Goal: Task Accomplishment & Management: Use online tool/utility

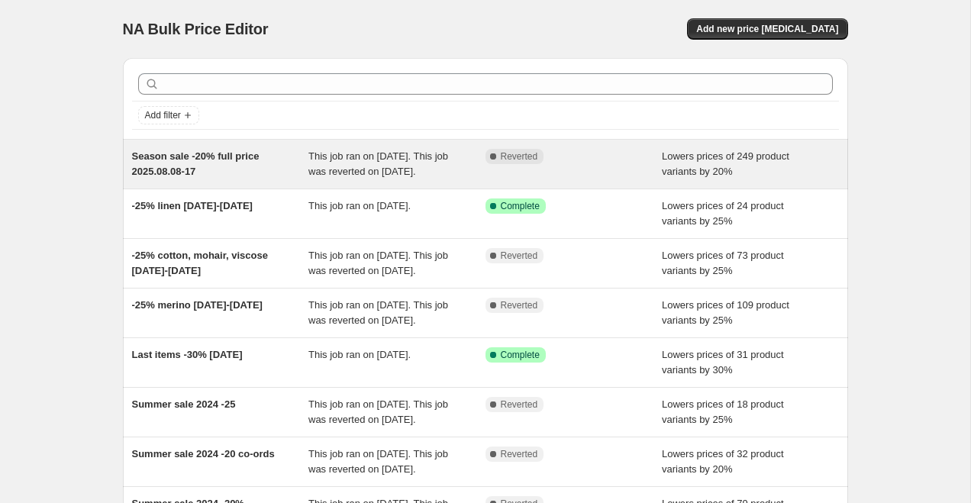
click at [277, 160] on div "Season sale -20% full price 2025.08.08-17" at bounding box center [220, 164] width 177 height 31
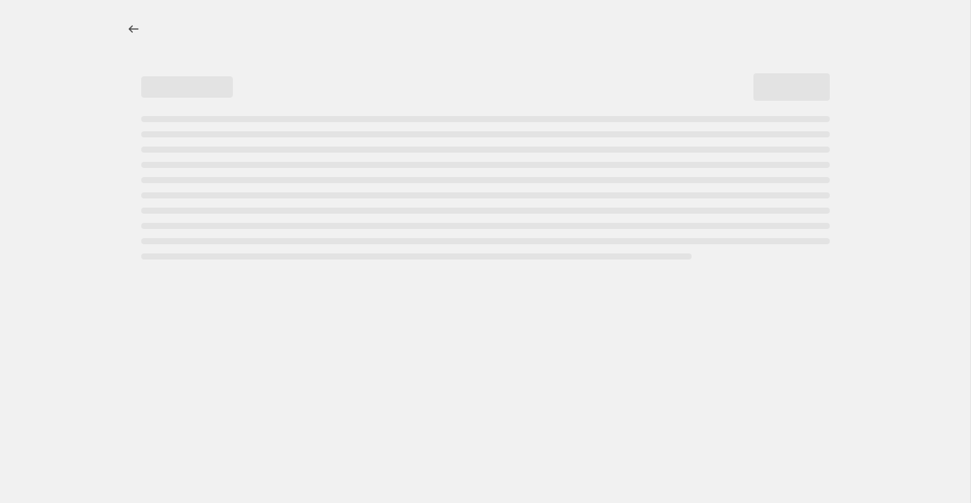
select select "percentage"
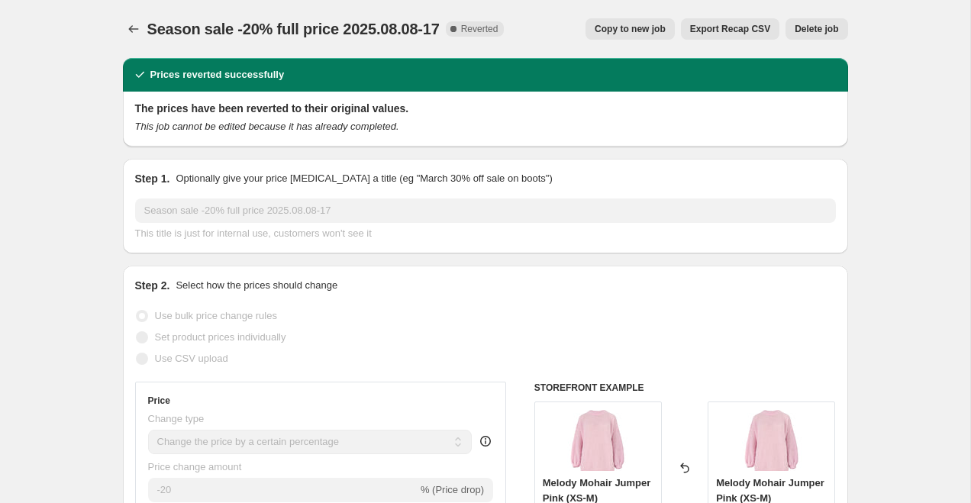
click at [631, 26] on span "Copy to new job" at bounding box center [630, 29] width 71 height 12
select select "percentage"
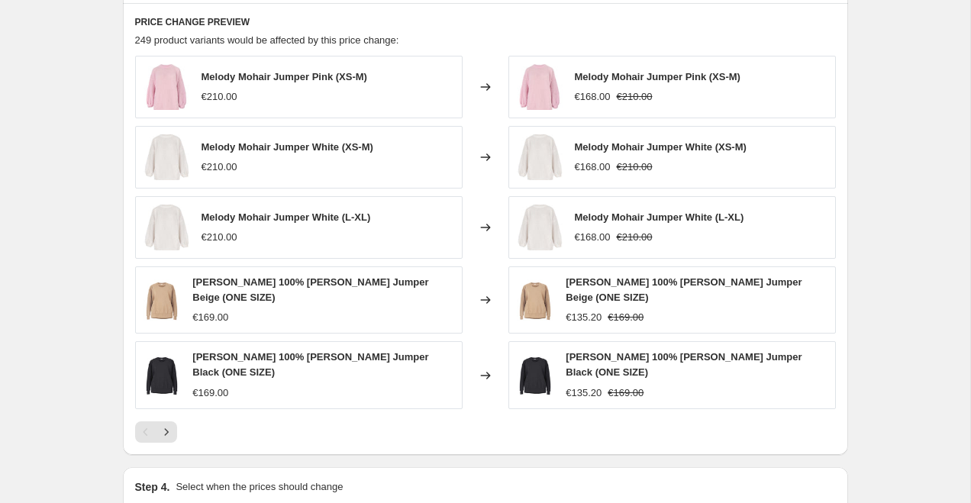
scroll to position [1070, 0]
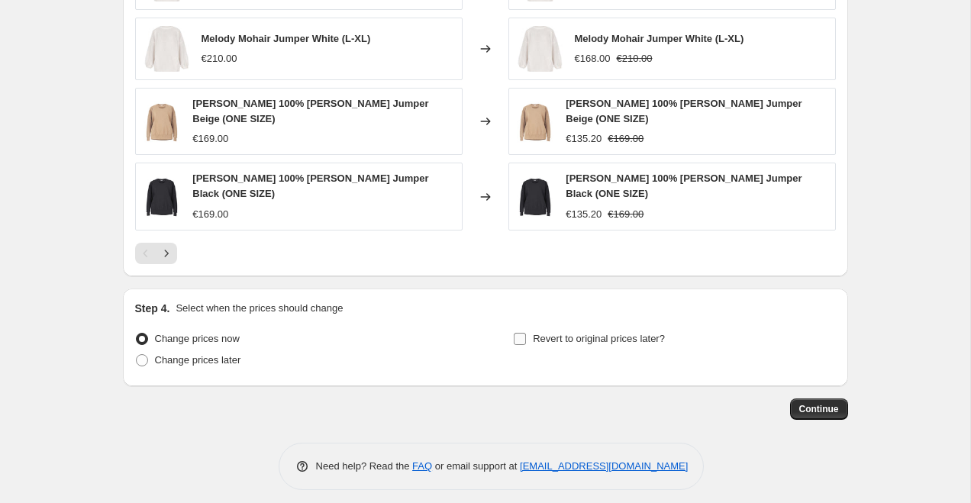
click at [518, 333] on input "Revert to original prices later?" at bounding box center [520, 339] width 12 height 12
checkbox input "true"
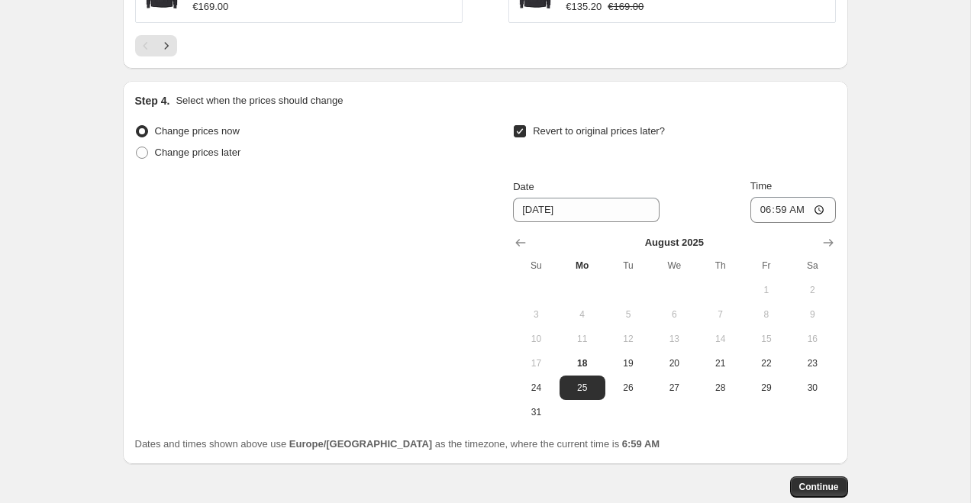
scroll to position [1355, 0]
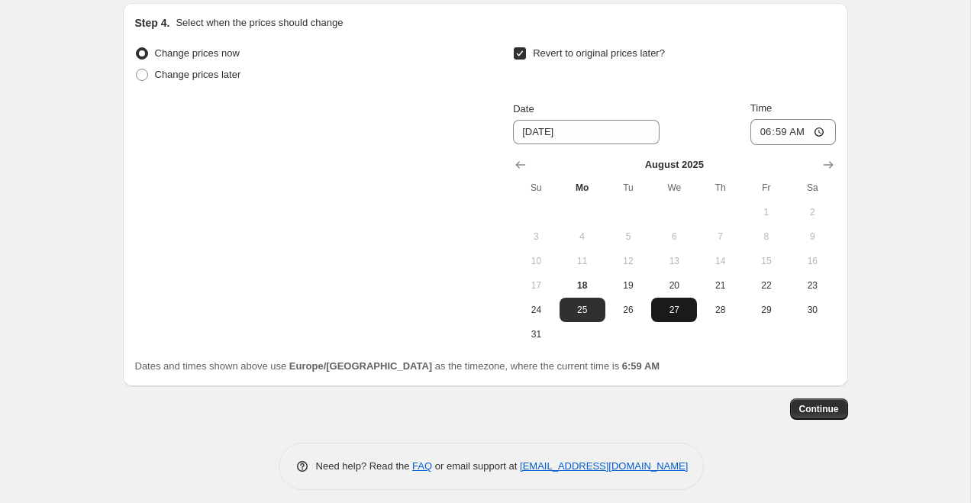
click at [687, 304] on span "27" at bounding box center [674, 310] width 34 height 12
type input "8/27/2025"
click at [780, 119] on input "06:59" at bounding box center [794, 132] width 86 height 26
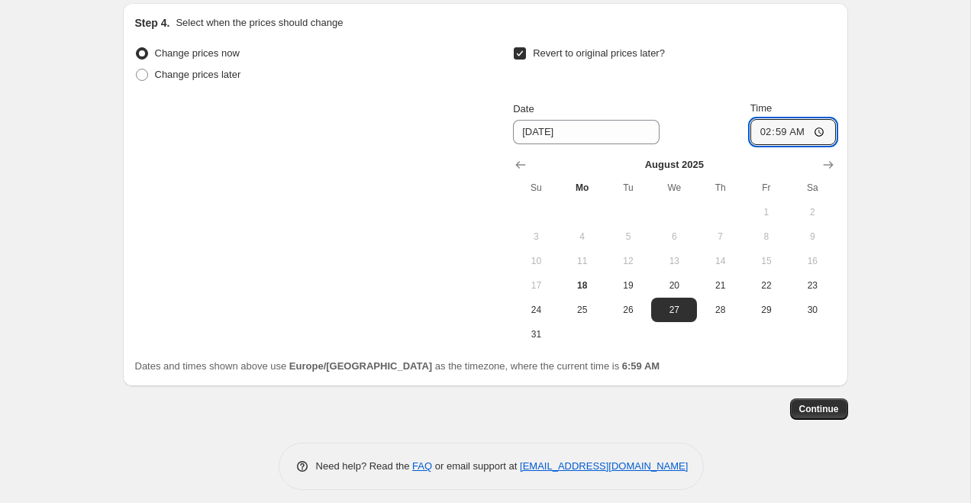
type input "02:00"
click at [818, 403] on span "Continue" at bounding box center [819, 409] width 40 height 12
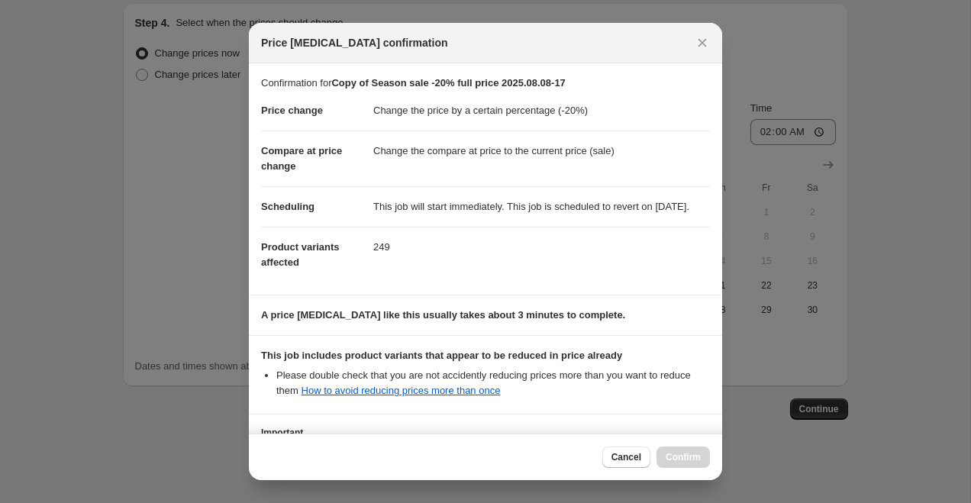
click at [586, 363] on div "This job includes product variants that appear to be reduced in price already" at bounding box center [485, 355] width 449 height 15
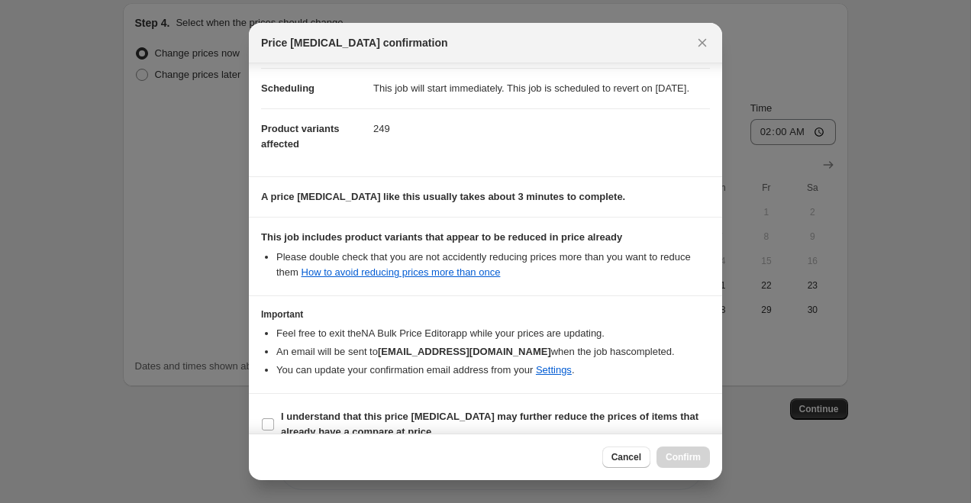
scroll to position [155, 0]
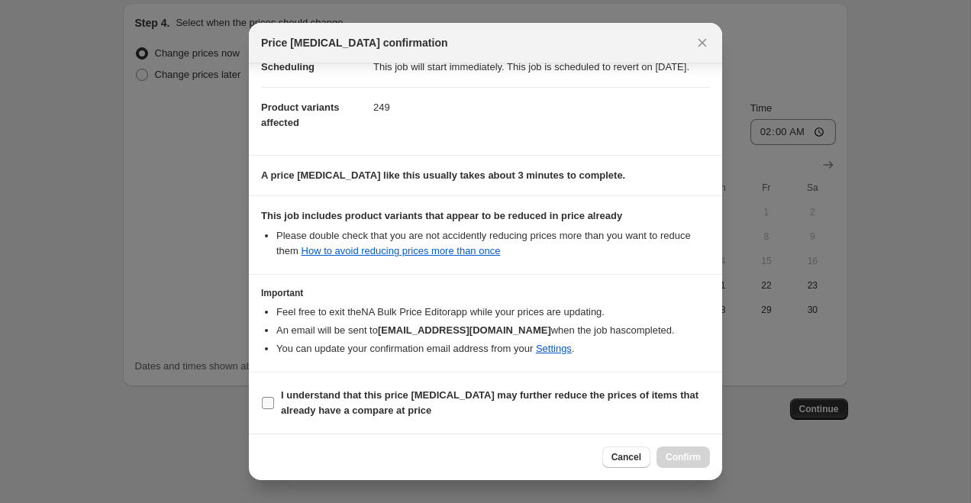
click at [272, 400] on input "I understand that this price change job may further reduce the prices of items …" at bounding box center [268, 403] width 12 height 12
checkbox input "true"
click at [684, 456] on span "Confirm" at bounding box center [683, 457] width 35 height 12
